Goal: Communication & Community: Answer question/provide support

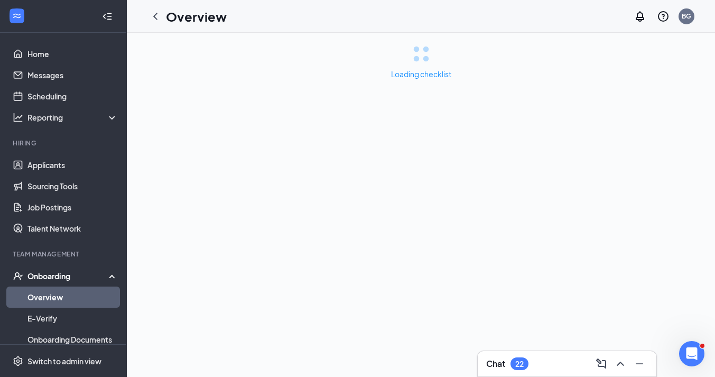
click at [335, 272] on div "Loading checklist" at bounding box center [421, 205] width 588 height 344
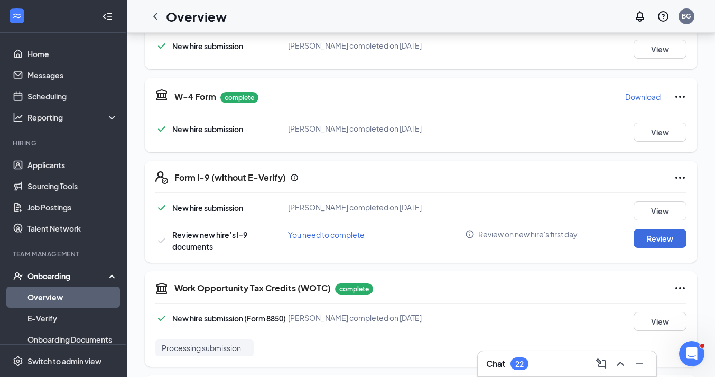
scroll to position [199, 0]
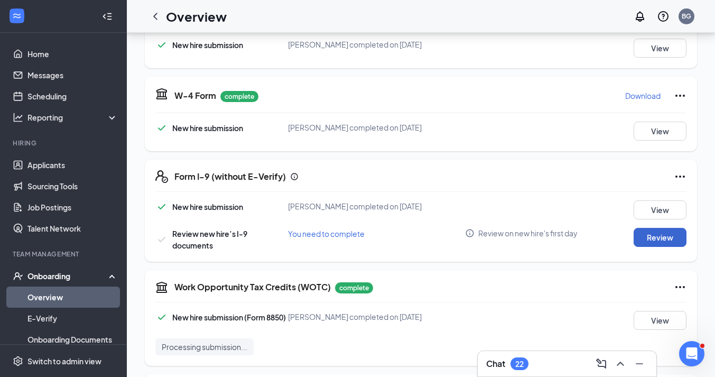
click at [680, 239] on button "Review" at bounding box center [660, 237] width 53 height 19
type input "[DATE]"
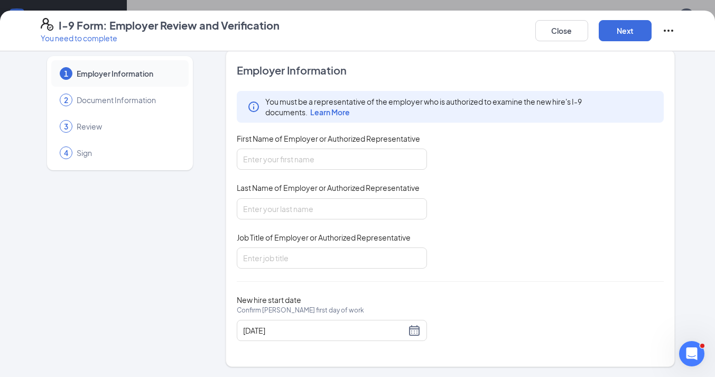
scroll to position [209, 0]
click at [286, 155] on input "BR" at bounding box center [332, 159] width 190 height 21
type input "[PERSON_NAME]"
click at [293, 203] on input "Last Name of Employer or Authorized Representative" at bounding box center [332, 208] width 190 height 21
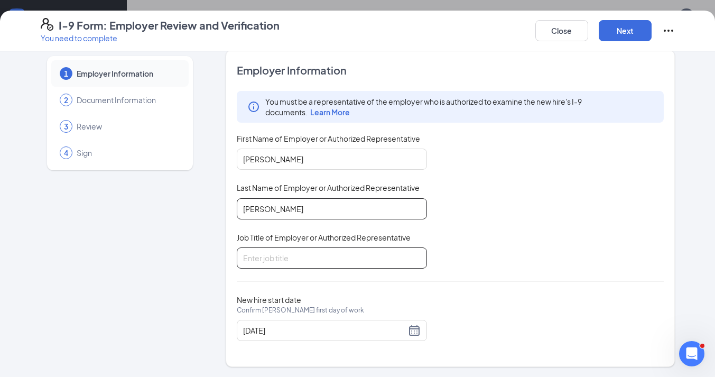
type input "[PERSON_NAME]"
click at [300, 252] on input "Job Title of Employer or Authorized Representative" at bounding box center [332, 257] width 190 height 21
click at [290, 257] on input "Job Title of Employer or Authorized Representative" at bounding box center [332, 257] width 190 height 21
click at [317, 260] on input "Job Title of Employer or Authorized Representative" at bounding box center [332, 257] width 190 height 21
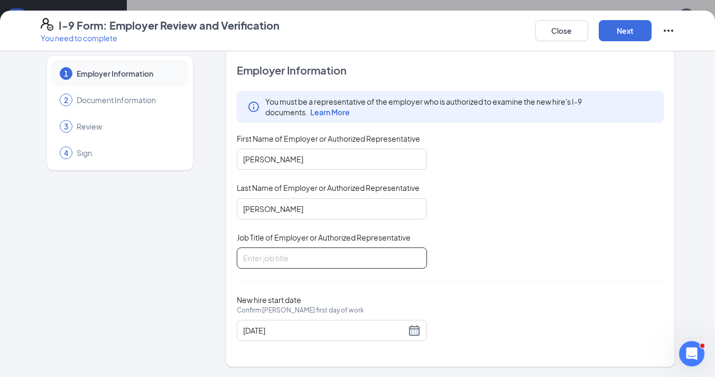
type input "H"
type input "T"
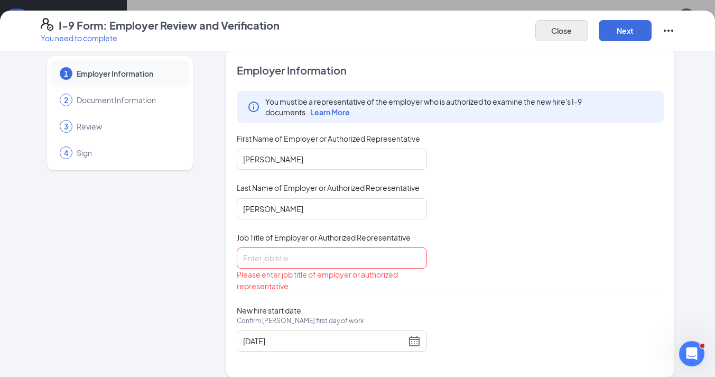
click at [560, 39] on button "Close" at bounding box center [561, 30] width 53 height 21
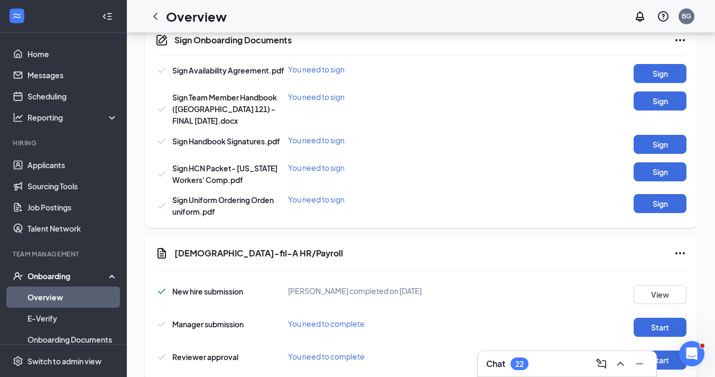
scroll to position [559, 0]
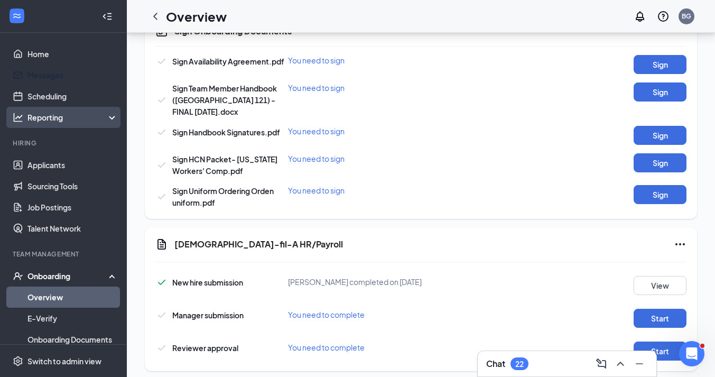
click at [50, 77] on link "Messages" at bounding box center [72, 74] width 90 height 21
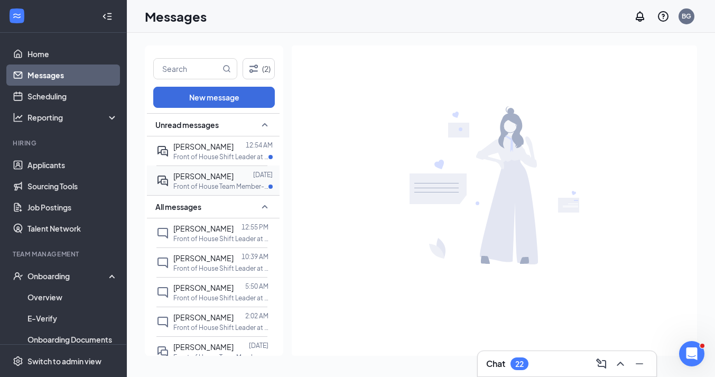
click at [225, 170] on div "[PERSON_NAME]" at bounding box center [203, 176] width 60 height 12
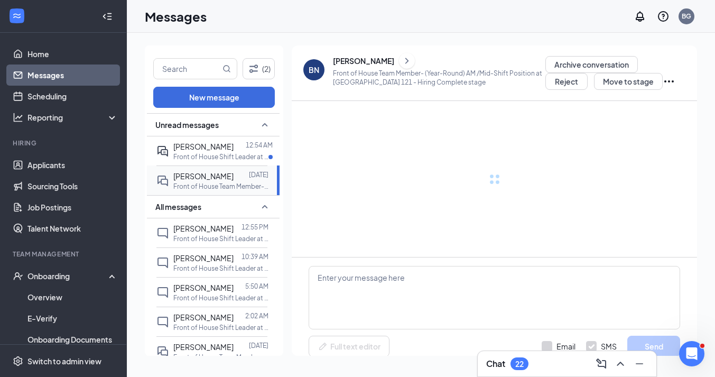
click at [225, 170] on div "[PERSON_NAME]" at bounding box center [203, 176] width 60 height 12
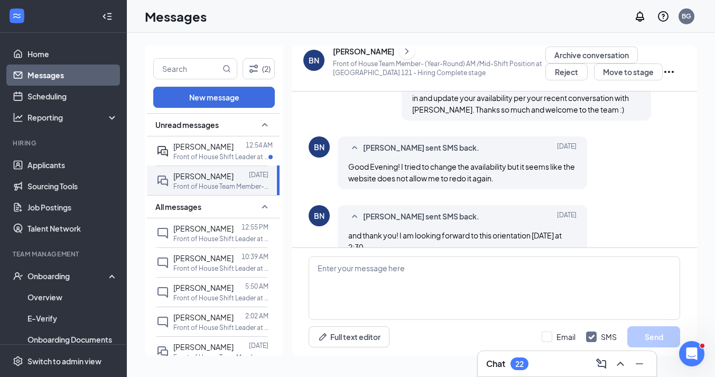
scroll to position [543, 0]
click at [190, 153] on p "Front of House Shift Leader at [GEOGRAPHIC_DATA] 121" at bounding box center [220, 156] width 95 height 9
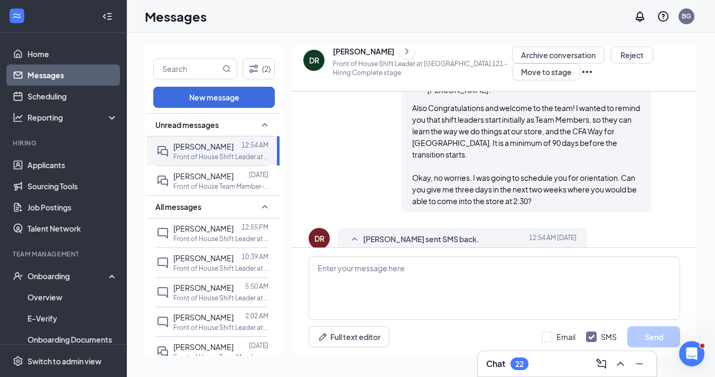
scroll to position [509, 0]
click at [407, 265] on textarea at bounding box center [495, 287] width 372 height 63
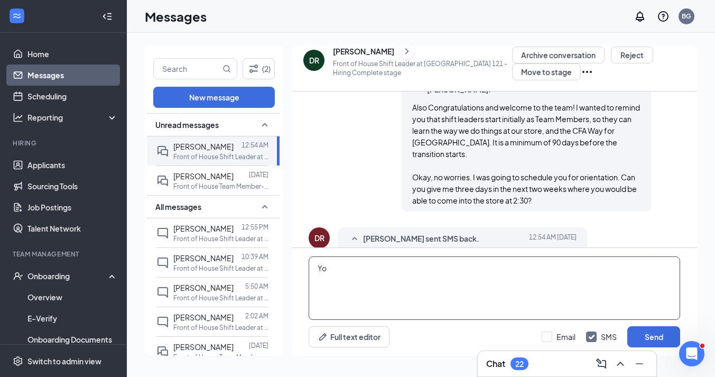
type textarea "Y"
click at [366, 283] on textarea "You want to" at bounding box center [495, 287] width 372 height 63
click at [375, 265] on textarea "You want to" at bounding box center [495, 287] width 372 height 63
click at [357, 279] on textarea "You want to" at bounding box center [495, 287] width 372 height 63
click at [367, 263] on textarea "You want to" at bounding box center [495, 287] width 372 height 63
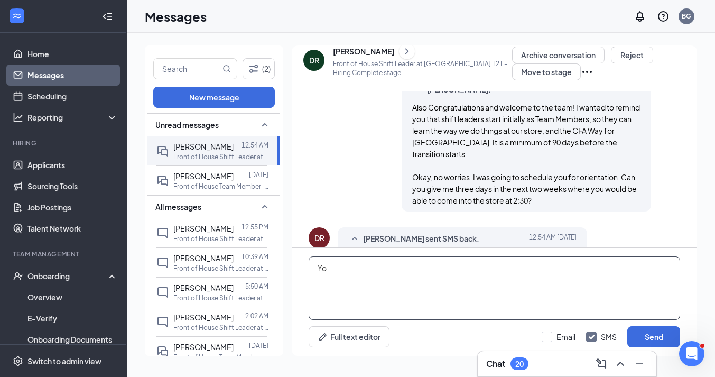
type textarea "Y"
type textarea "w"
type textarea "I"
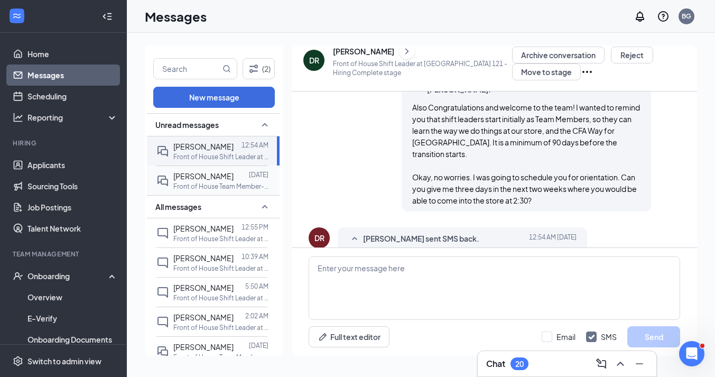
click at [180, 177] on span "[PERSON_NAME]" at bounding box center [203, 176] width 60 height 10
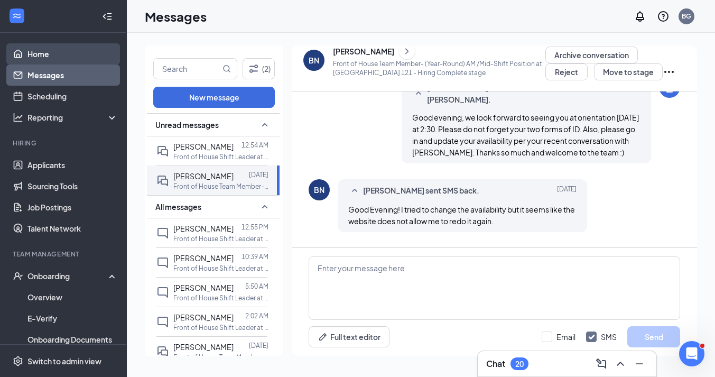
scroll to position [543, 0]
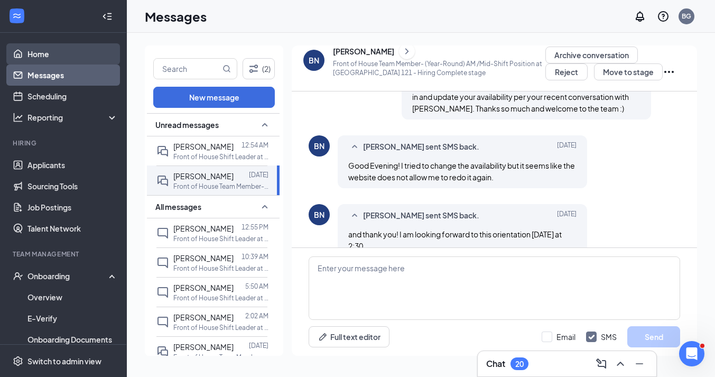
click at [40, 57] on link "Home" at bounding box center [72, 53] width 90 height 21
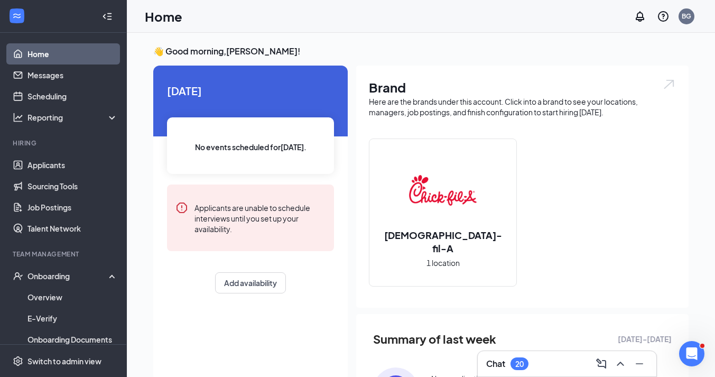
click at [125, 1] on div at bounding box center [63, 16] width 126 height 33
